Goal: Task Accomplishment & Management: Use online tool/utility

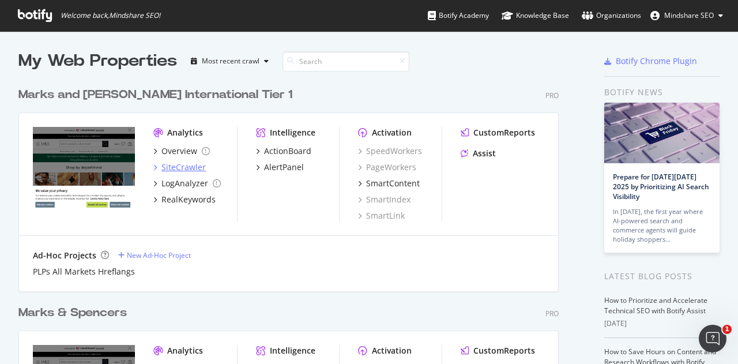
click at [182, 170] on div "SiteCrawler" at bounding box center [183, 167] width 44 height 12
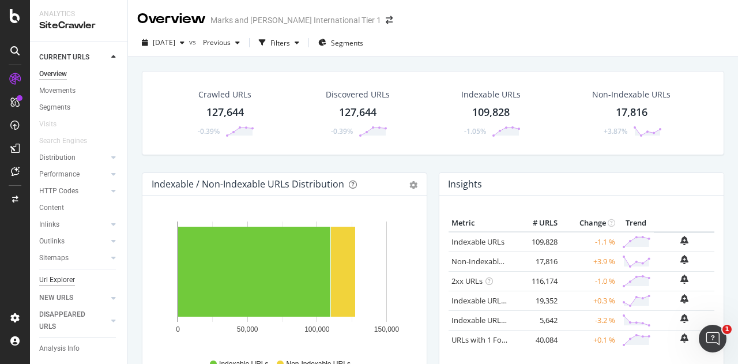
click at [61, 277] on div "Url Explorer" at bounding box center [57, 280] width 36 height 12
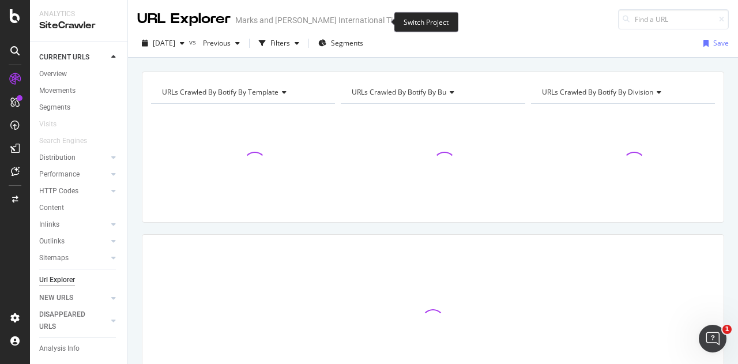
click at [410, 22] on icon "arrow-right-arrow-left" at bounding box center [413, 20] width 7 height 8
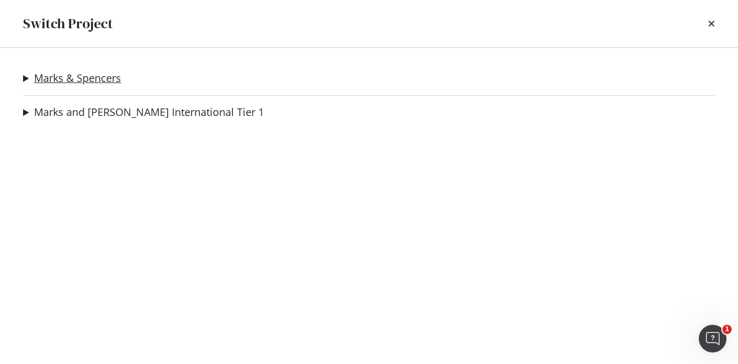
click at [93, 75] on link "Marks & Spencers" at bounding box center [77, 78] width 87 height 12
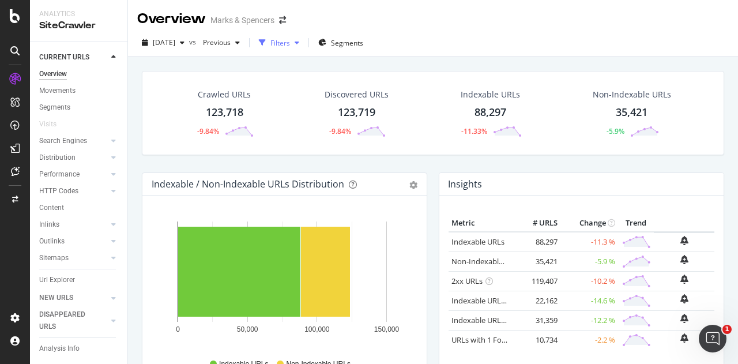
click at [290, 41] on div "Filters" at bounding box center [280, 43] width 20 height 10
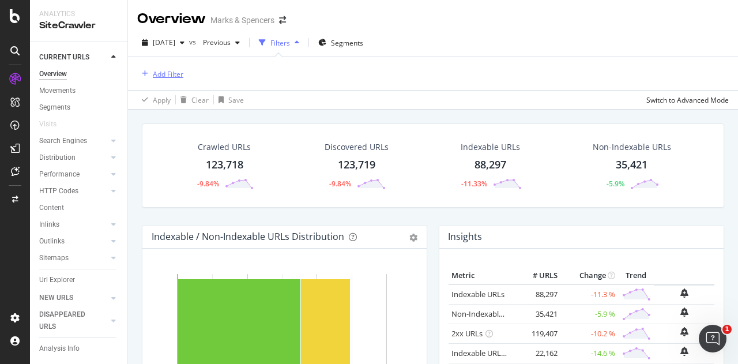
click at [180, 75] on div "Add Filter" at bounding box center [168, 74] width 31 height 10
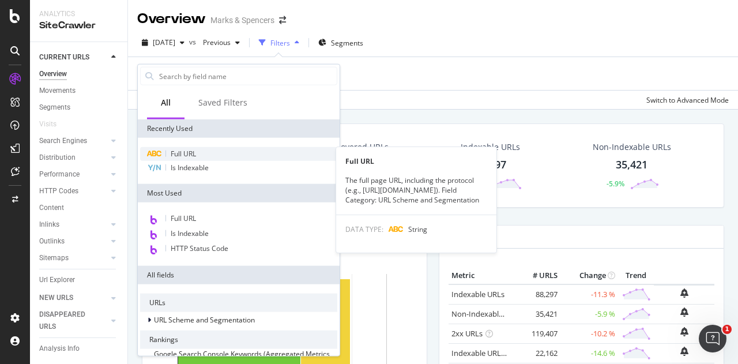
click at [210, 156] on div "Full URL" at bounding box center [238, 154] width 197 height 14
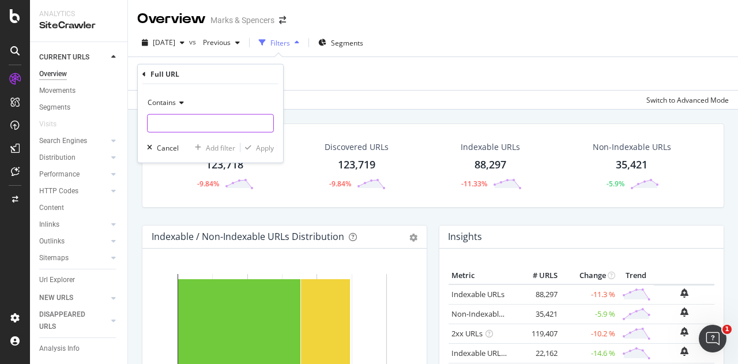
click at [198, 124] on input "text" at bounding box center [211, 123] width 126 height 18
paste input "/l/brands/[PERSON_NAME]"
type input "/l/brands/[PERSON_NAME]"
click at [264, 148] on div "Apply" at bounding box center [265, 147] width 18 height 10
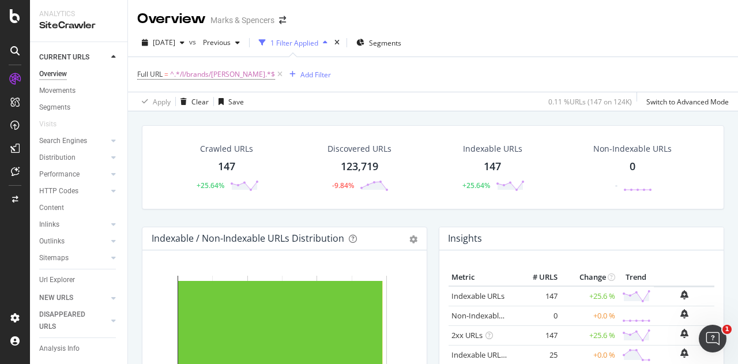
click at [229, 164] on div "147" at bounding box center [226, 166] width 17 height 15
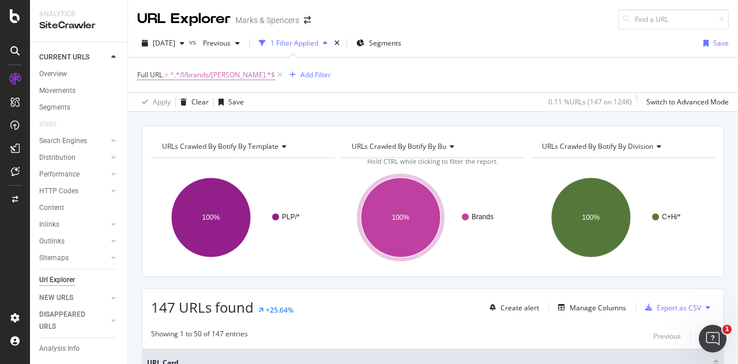
scroll to position [103, 0]
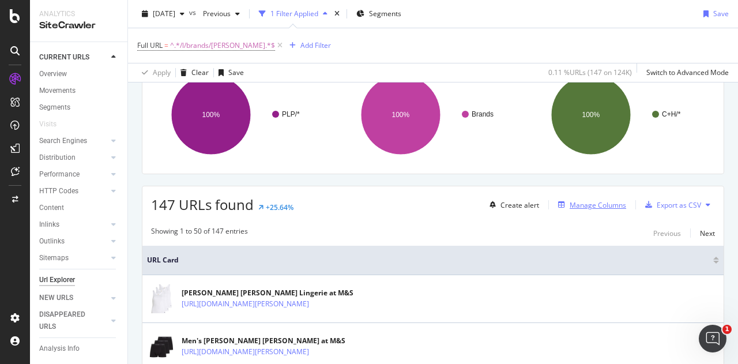
click at [602, 201] on div "Manage Columns" at bounding box center [597, 205] width 56 height 10
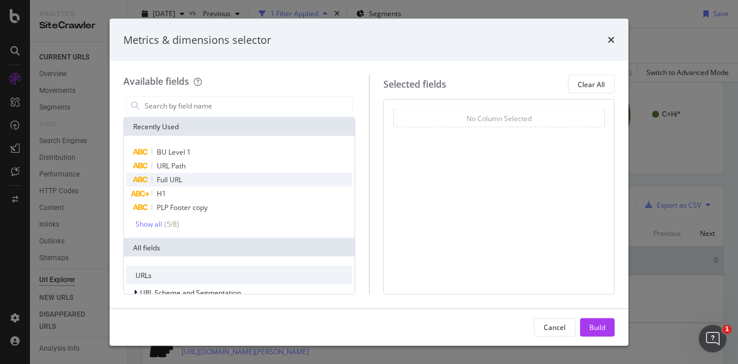
drag, startPoint x: 268, startPoint y: 164, endPoint x: 215, endPoint y: 183, distance: 56.1
click at [215, 183] on div "Full URL" at bounding box center [239, 180] width 226 height 14
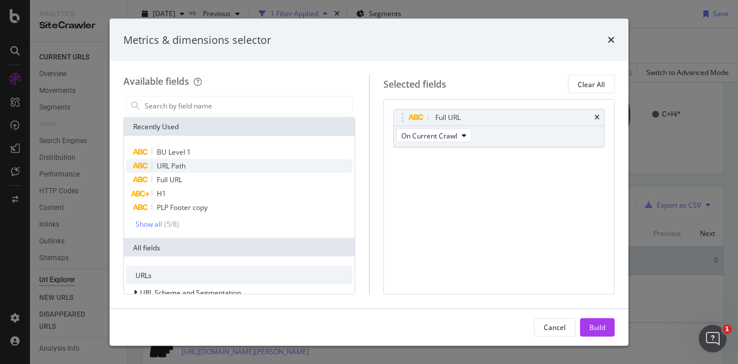
click at [207, 167] on div "URL Path" at bounding box center [239, 166] width 226 height 14
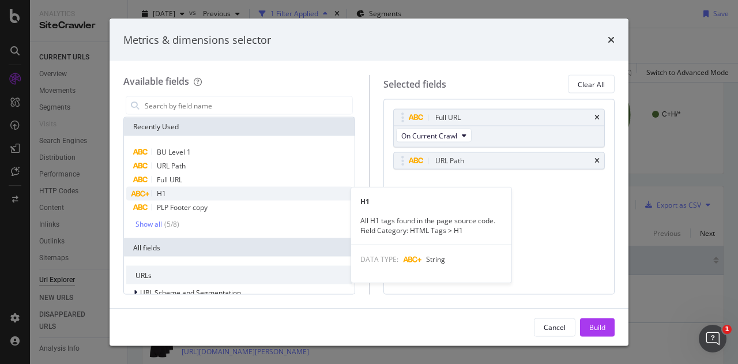
click at [207, 190] on div "H1" at bounding box center [239, 194] width 226 height 14
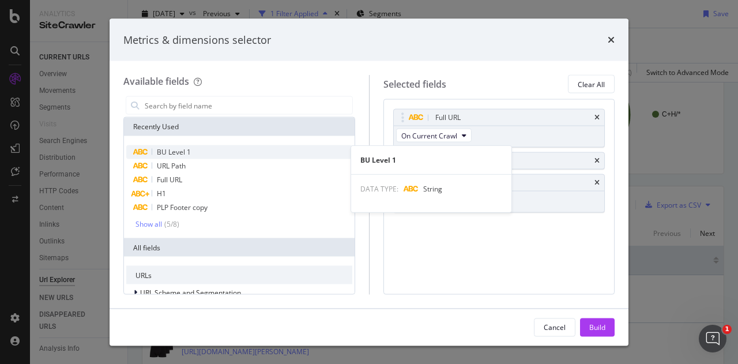
click at [217, 152] on div "BU Level 1" at bounding box center [239, 152] width 226 height 14
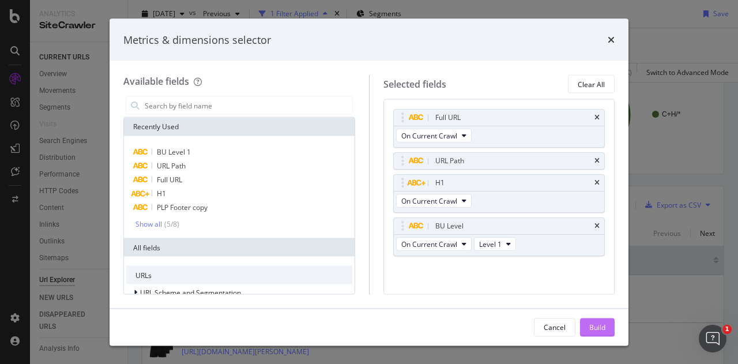
click at [602, 324] on div "Build" at bounding box center [597, 327] width 16 height 10
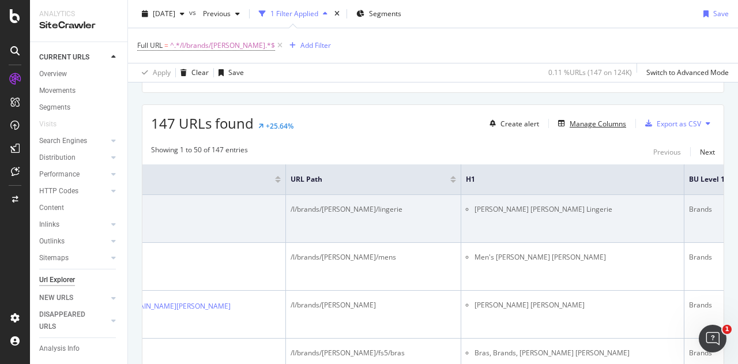
scroll to position [176, 0]
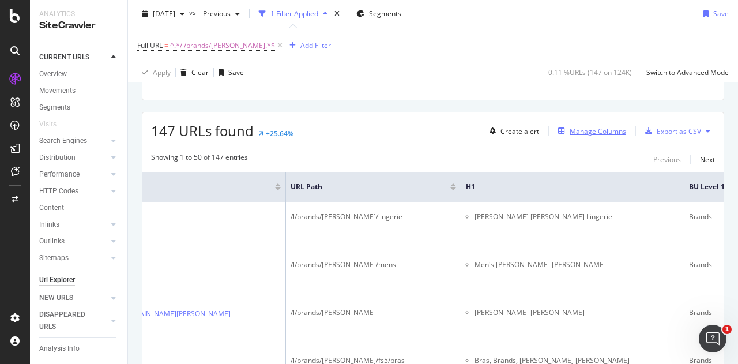
click at [594, 133] on div "Manage Columns" at bounding box center [597, 131] width 56 height 10
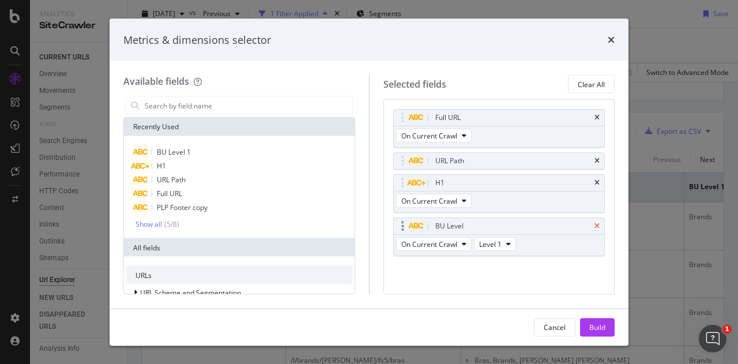
click at [598, 222] on icon "times" at bounding box center [596, 225] width 5 height 7
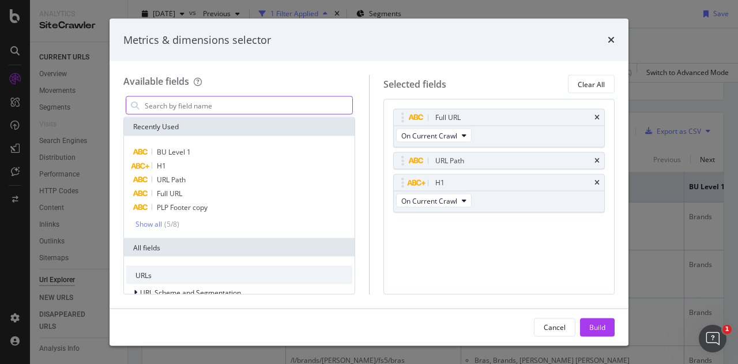
click at [286, 103] on input "modal" at bounding box center [247, 105] width 209 height 17
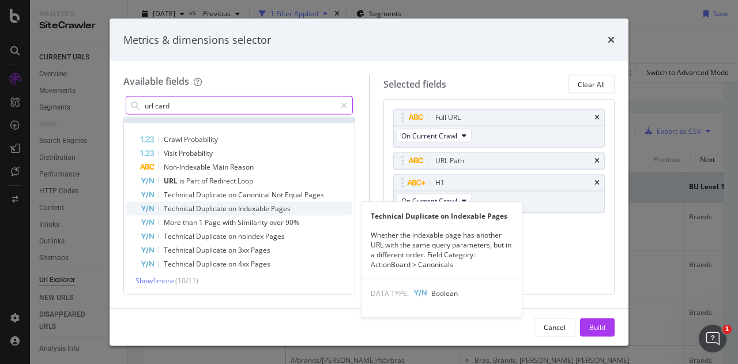
scroll to position [0, 0]
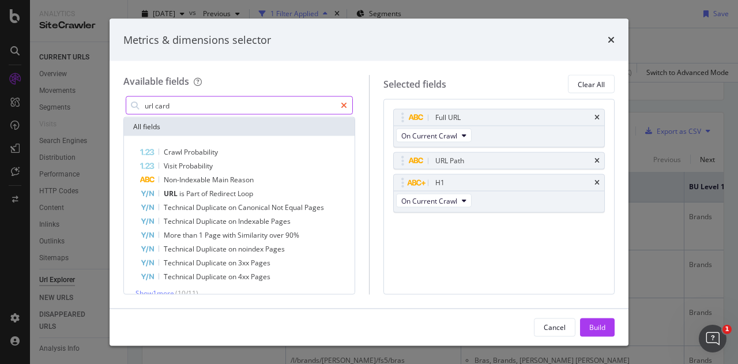
type input "url card"
click at [343, 107] on icon "modal" at bounding box center [344, 105] width 6 height 8
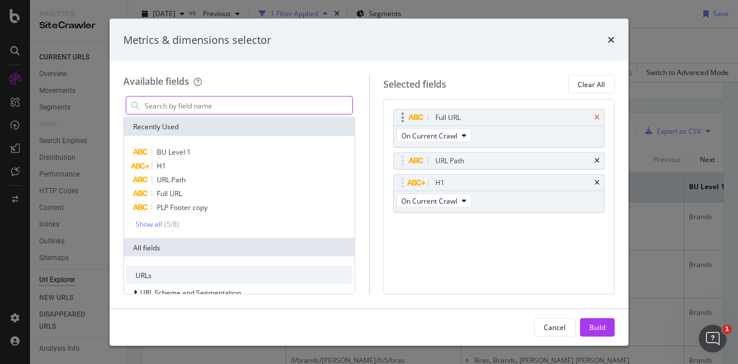
click at [598, 118] on icon "times" at bounding box center [596, 117] width 5 height 7
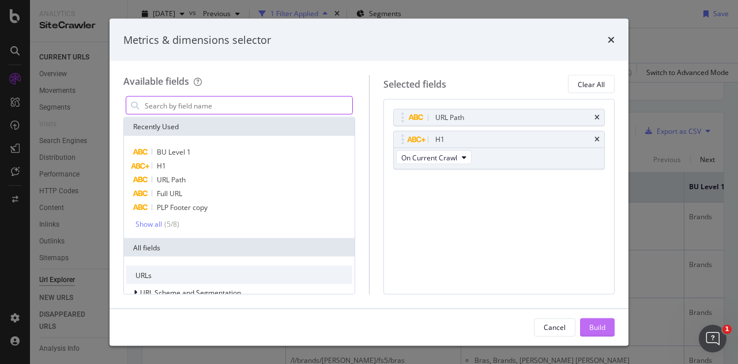
click at [609, 330] on button "Build" at bounding box center [597, 327] width 35 height 18
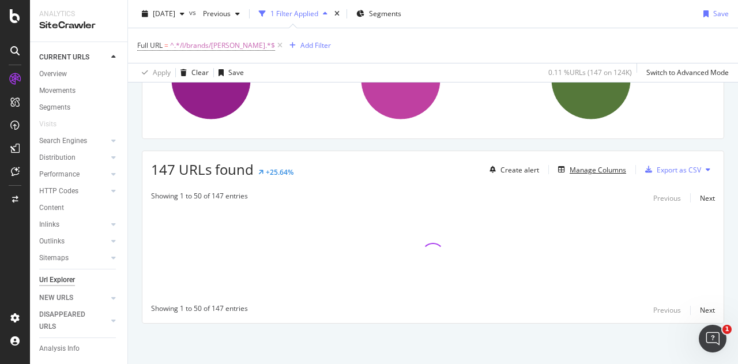
scroll to position [137, 0]
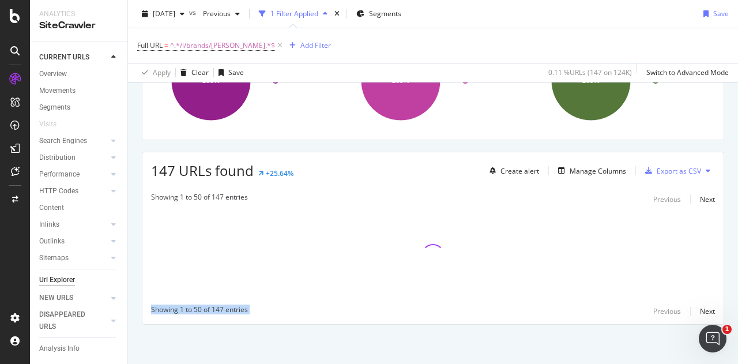
drag, startPoint x: 609, startPoint y: 330, endPoint x: 598, endPoint y: 268, distance: 62.6
click at [598, 268] on div "URLs Crawled By Botify By template Chart (by Value) Table Expand Export as CSV …" at bounding box center [433, 177] width 610 height 376
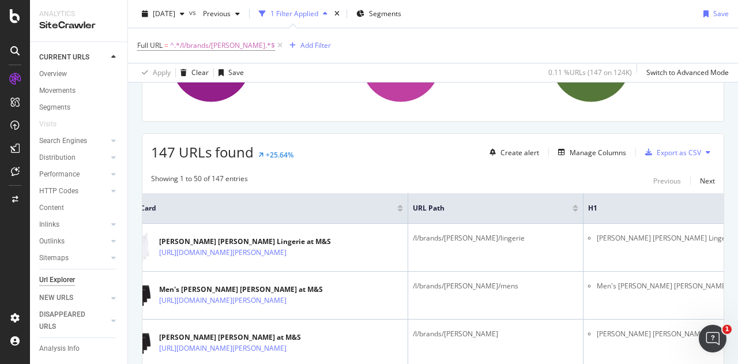
scroll to position [147, 0]
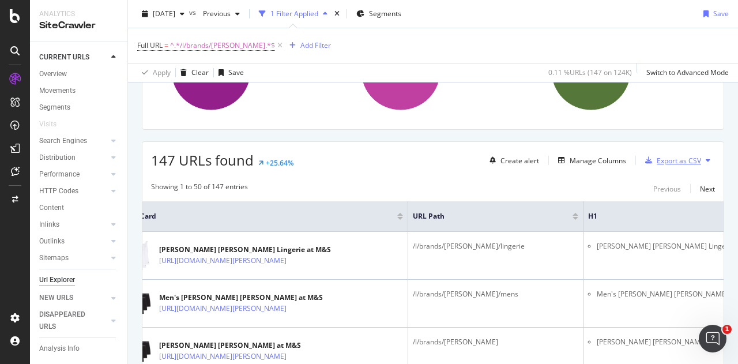
click at [690, 160] on div "Export as CSV" at bounding box center [678, 161] width 44 height 10
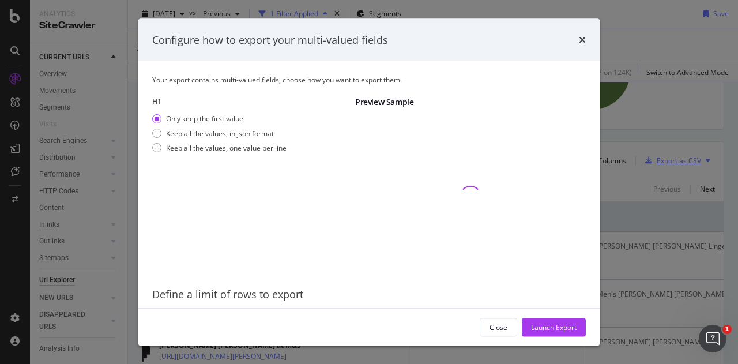
scroll to position [37, 0]
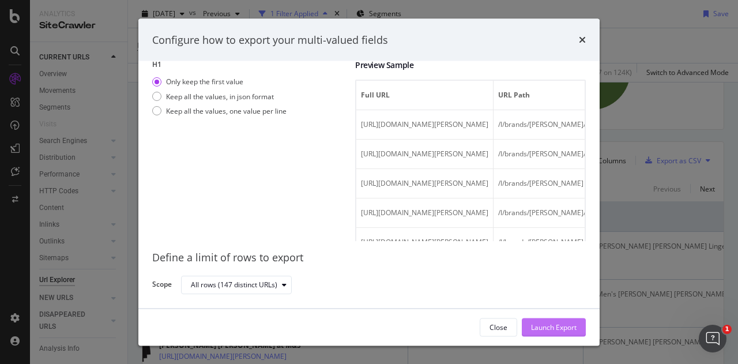
click at [560, 321] on div "Launch Export" at bounding box center [554, 326] width 46 height 17
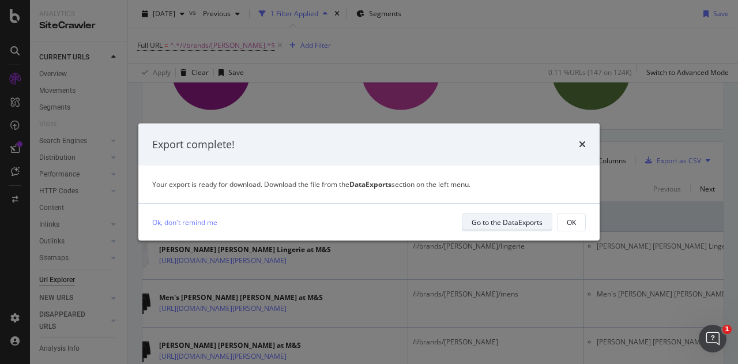
click at [505, 224] on div "Go to the DataExports" at bounding box center [506, 222] width 71 height 10
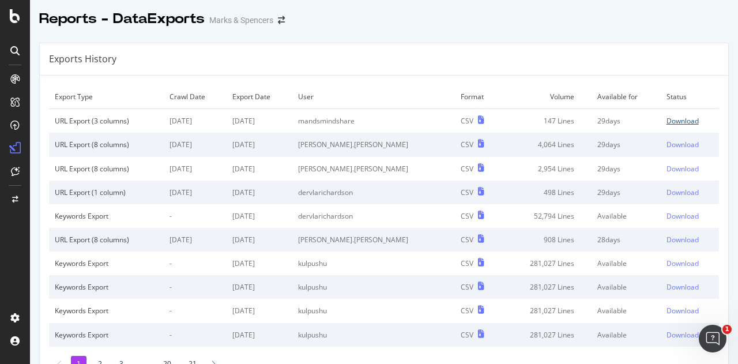
click at [666, 119] on div "Download" at bounding box center [682, 121] width 32 height 10
